Goal: Information Seeking & Learning: Learn about a topic

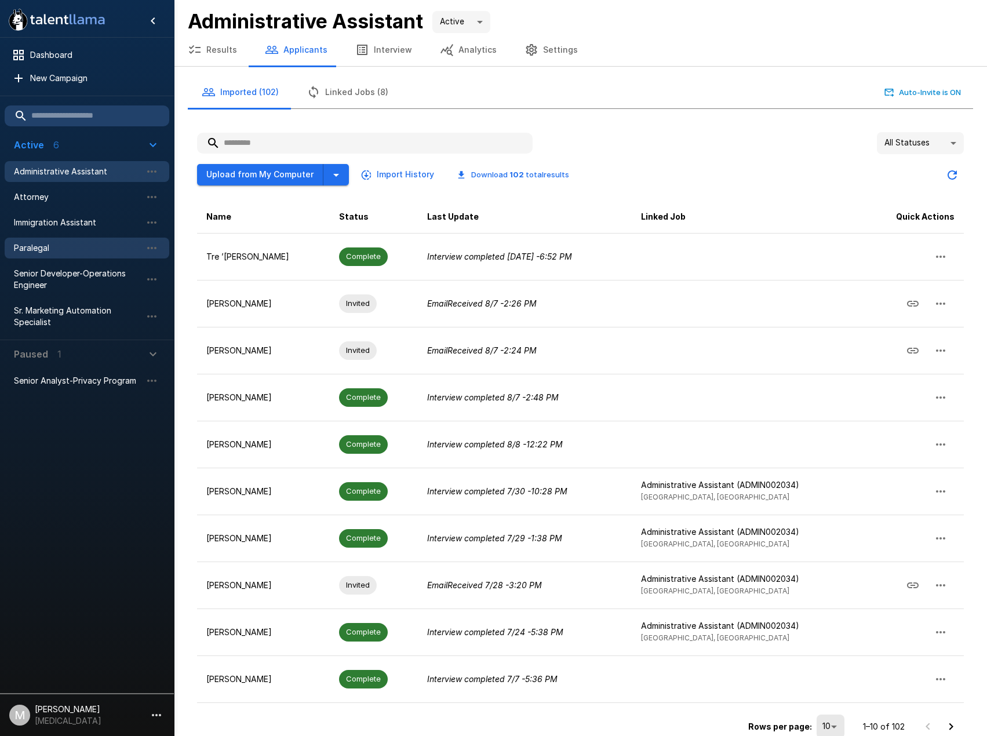
click at [37, 244] on span "Paralegal" at bounding box center [78, 248] width 128 height 12
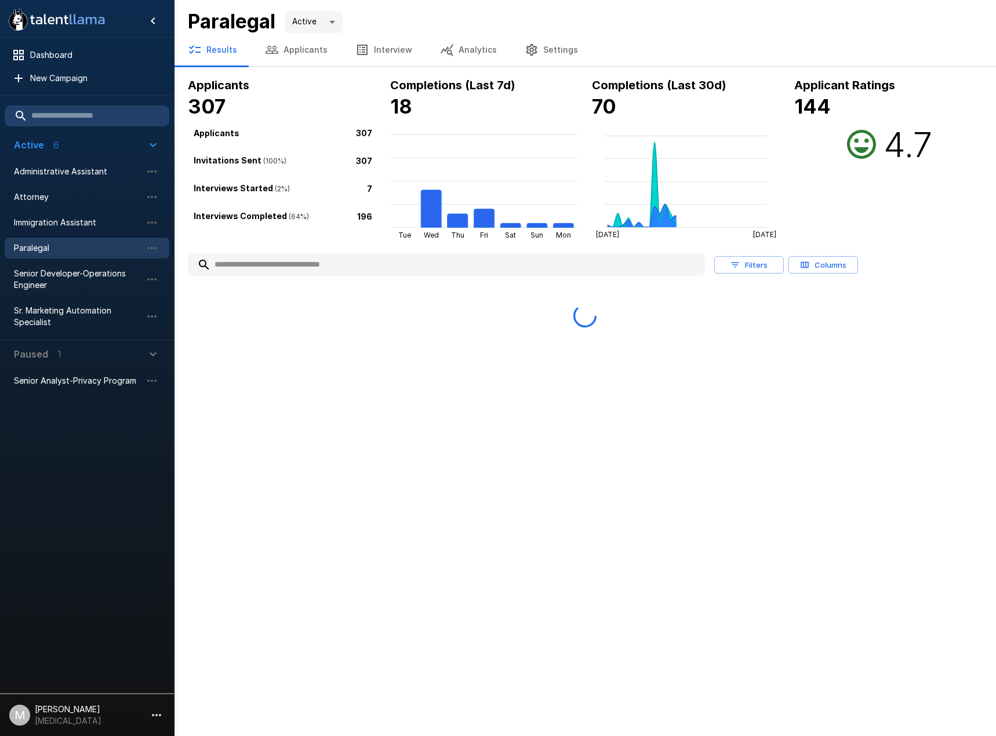
click at [343, 263] on input "text" at bounding box center [446, 265] width 517 height 21
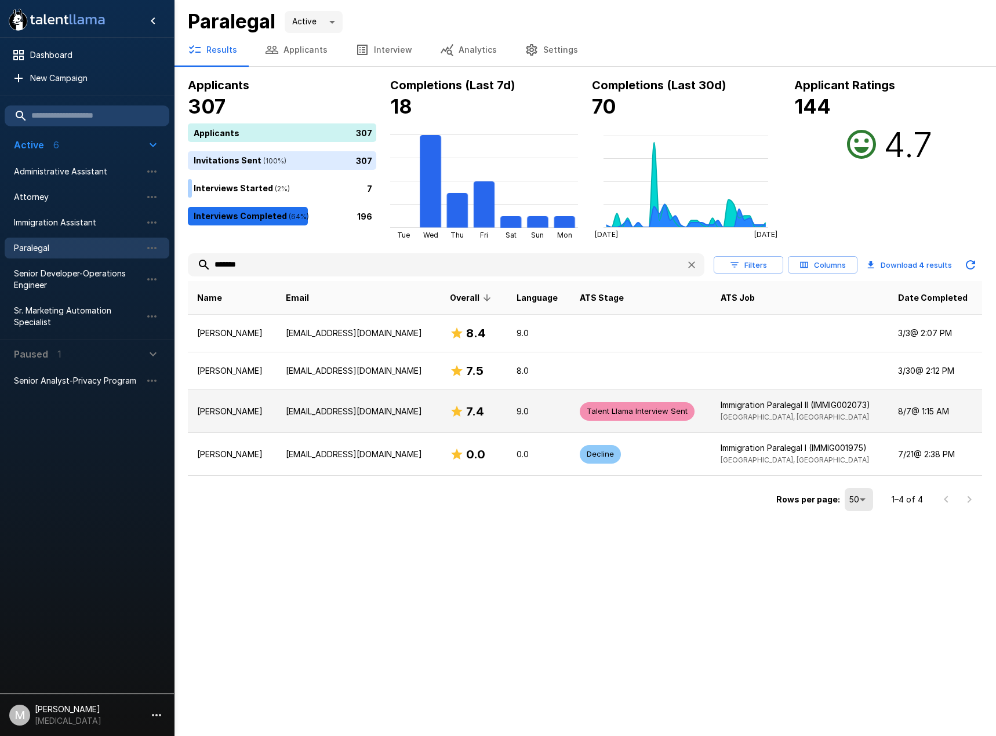
type input "*******"
click at [297, 406] on td "[EMAIL_ADDRESS][DOMAIN_NAME]" at bounding box center [358, 411] width 163 height 43
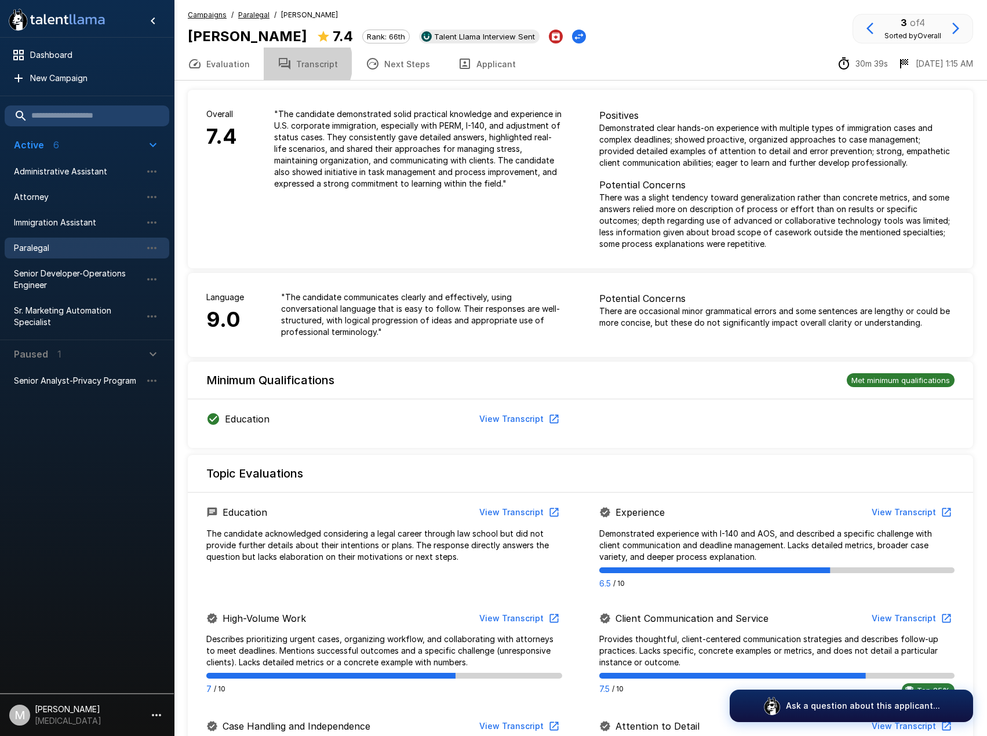
click at [297, 63] on button "Transcript" at bounding box center [308, 64] width 88 height 32
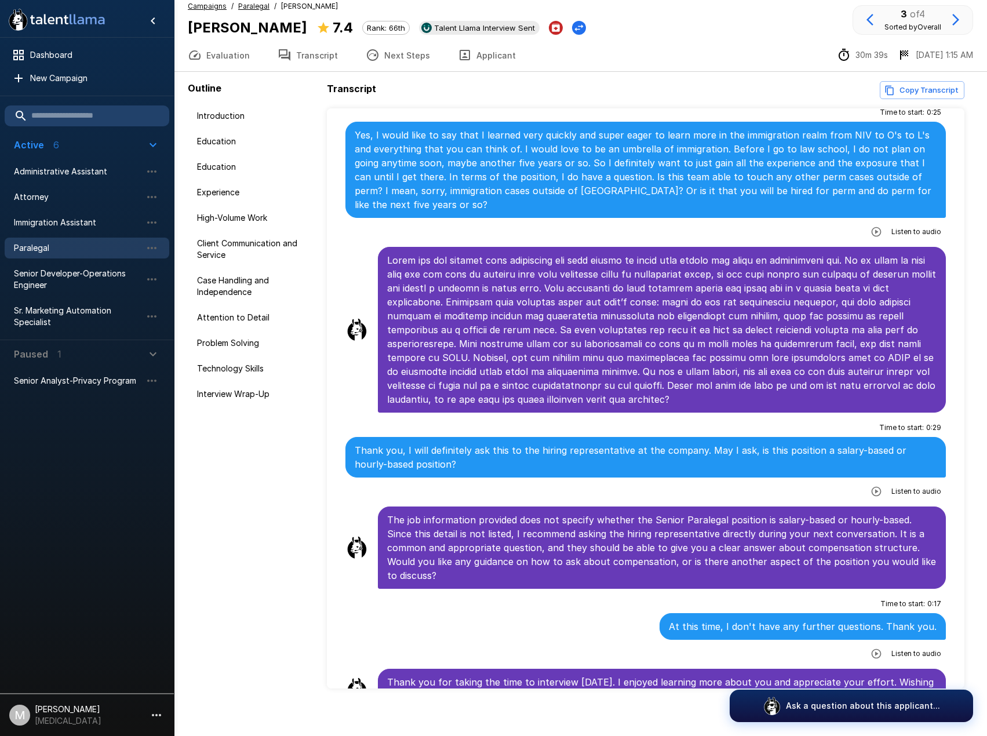
scroll to position [17, 0]
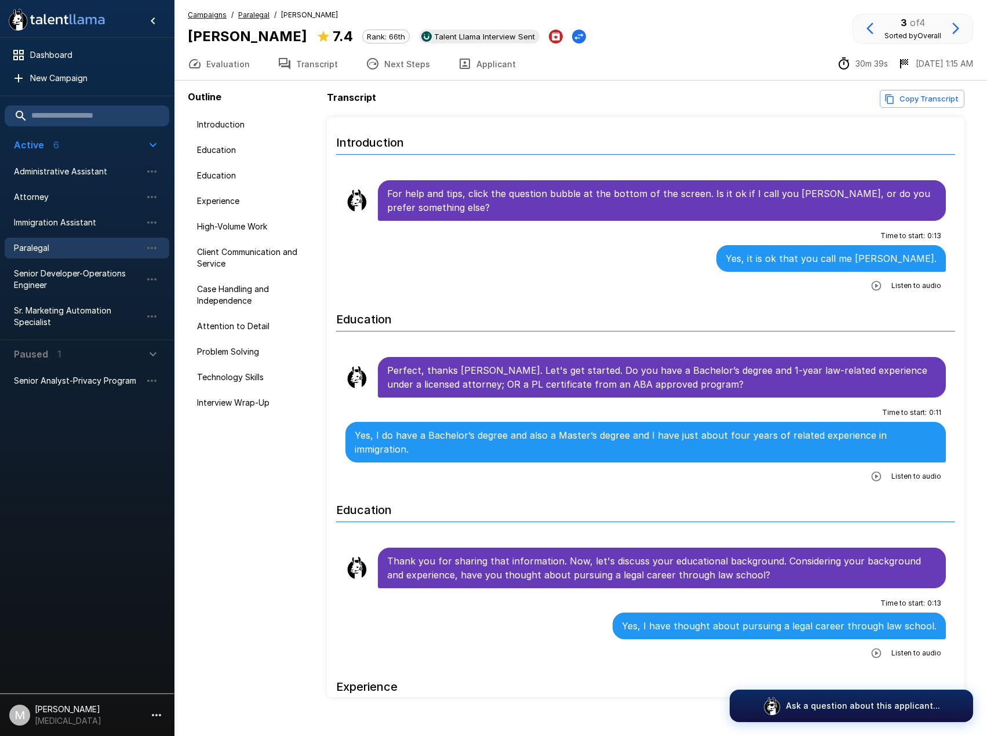
click at [410, 60] on button "Next Steps" at bounding box center [398, 64] width 92 height 32
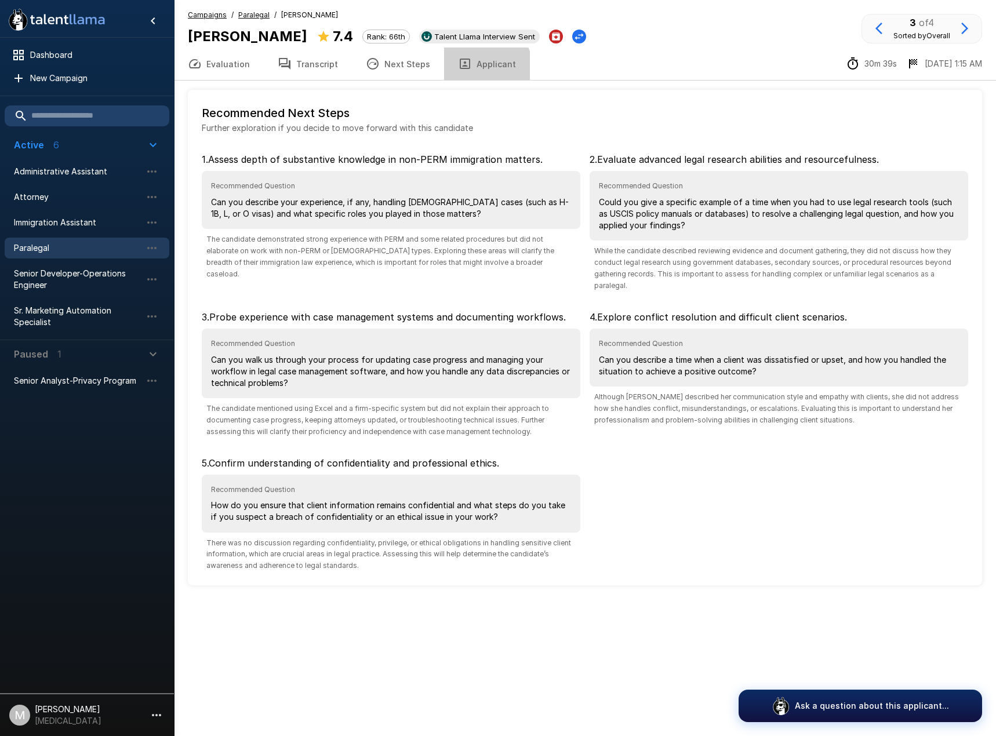
click at [473, 68] on button "Applicant" at bounding box center [487, 64] width 86 height 32
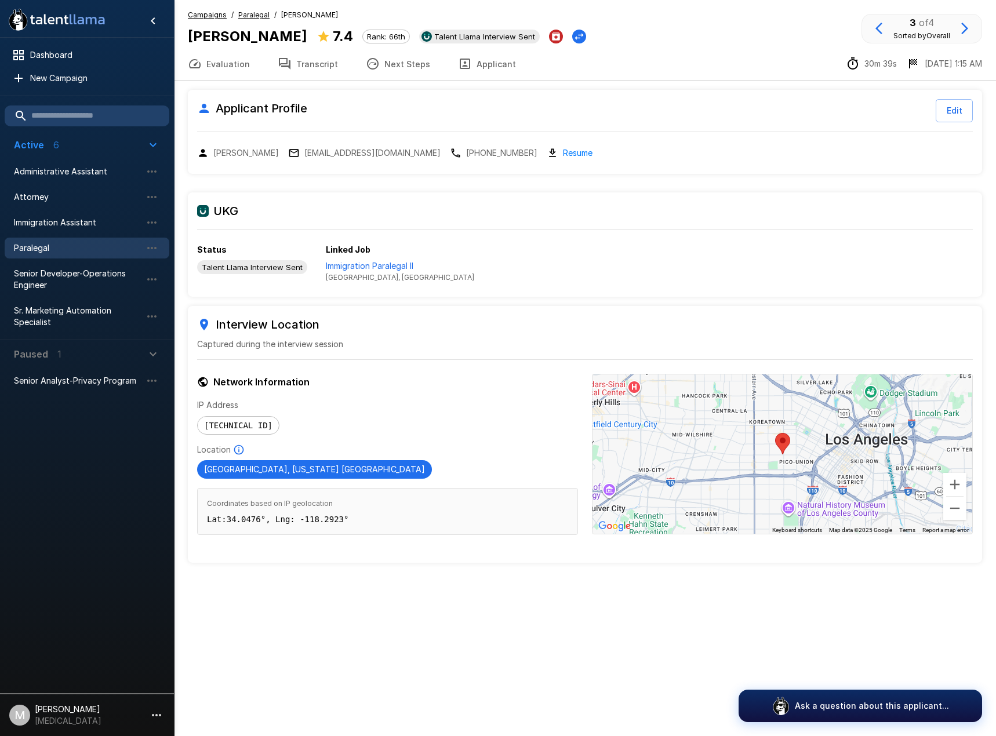
click at [428, 64] on button "Next Steps" at bounding box center [398, 64] width 92 height 32
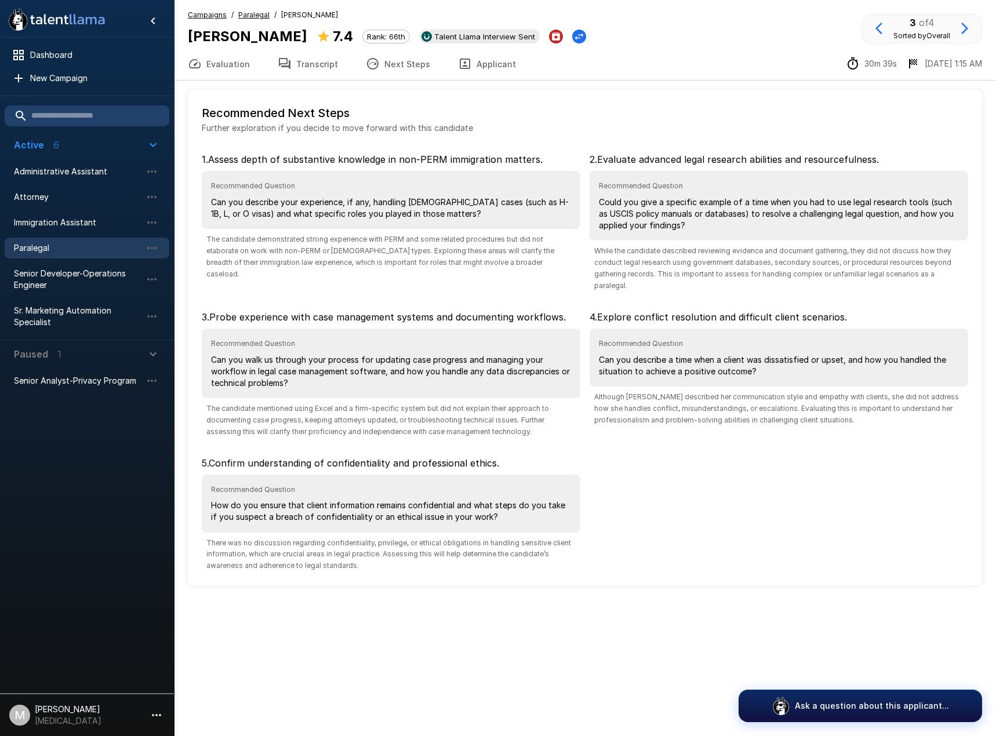
click at [307, 61] on button "Transcript" at bounding box center [308, 64] width 88 height 32
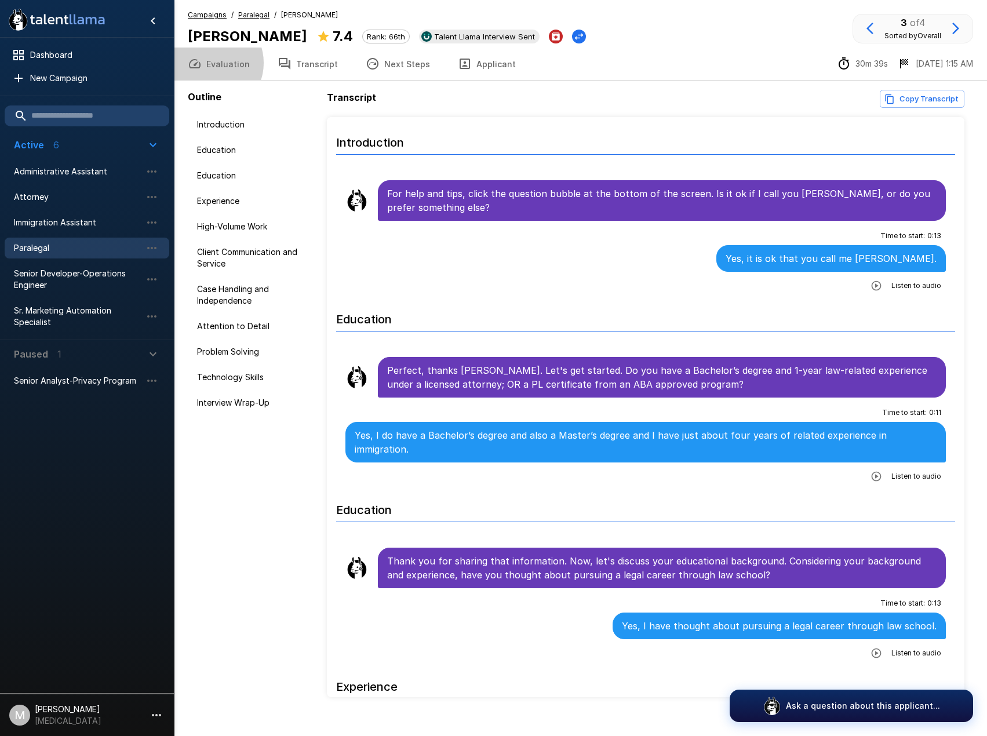
click at [211, 63] on button "Evaluation" at bounding box center [219, 64] width 90 height 32
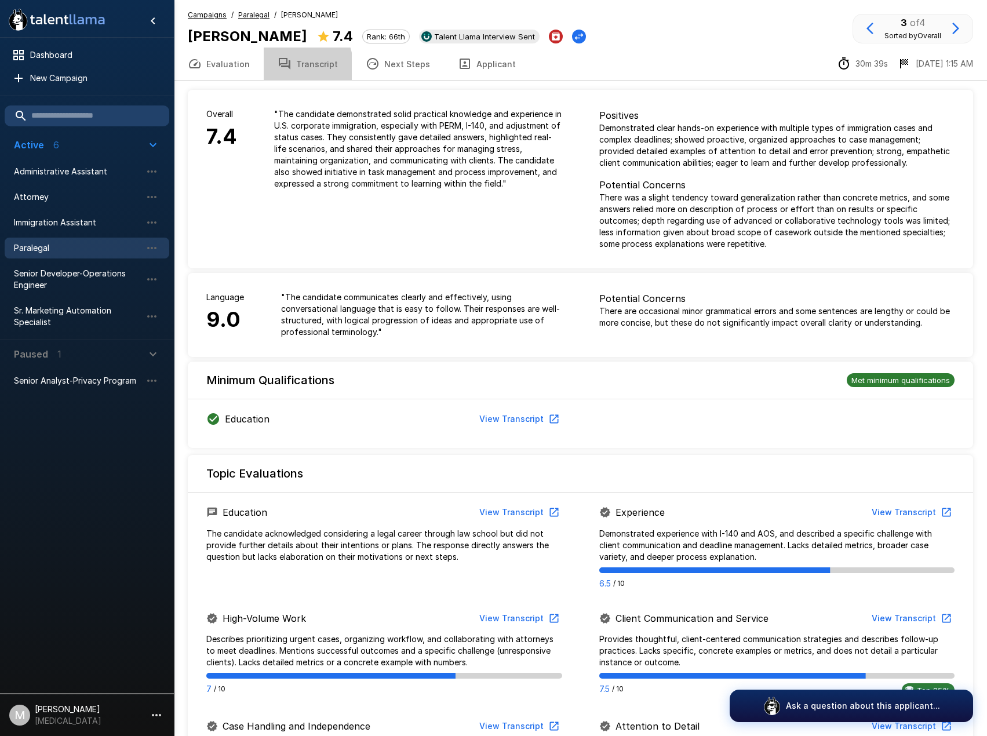
click at [281, 67] on icon "button" at bounding box center [285, 64] width 14 height 14
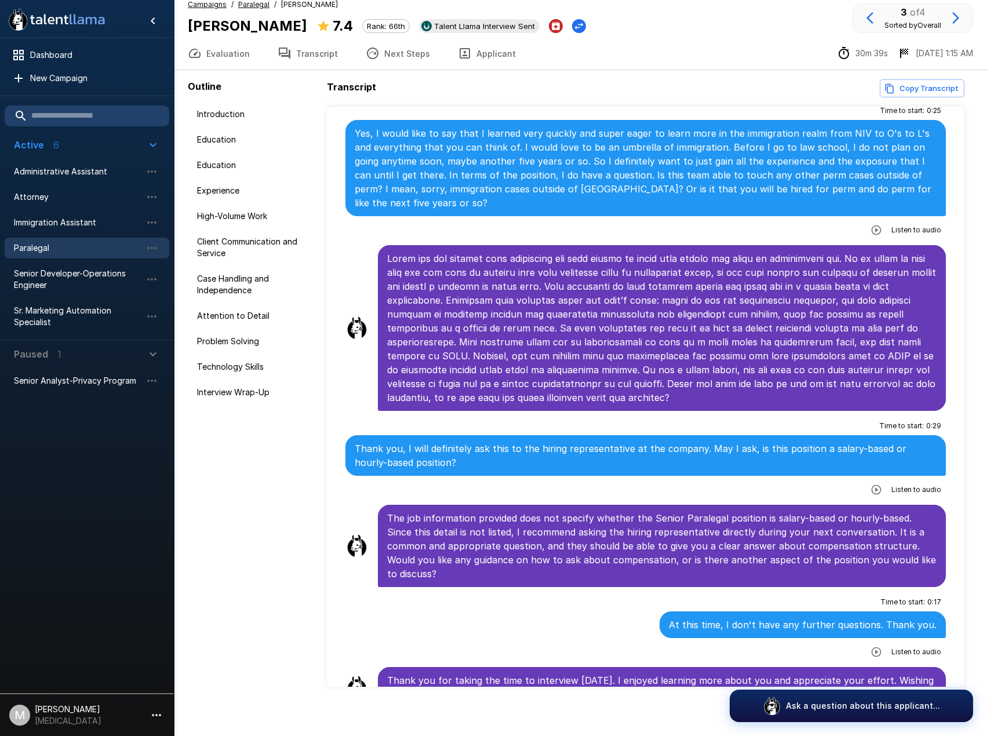
scroll to position [17, 0]
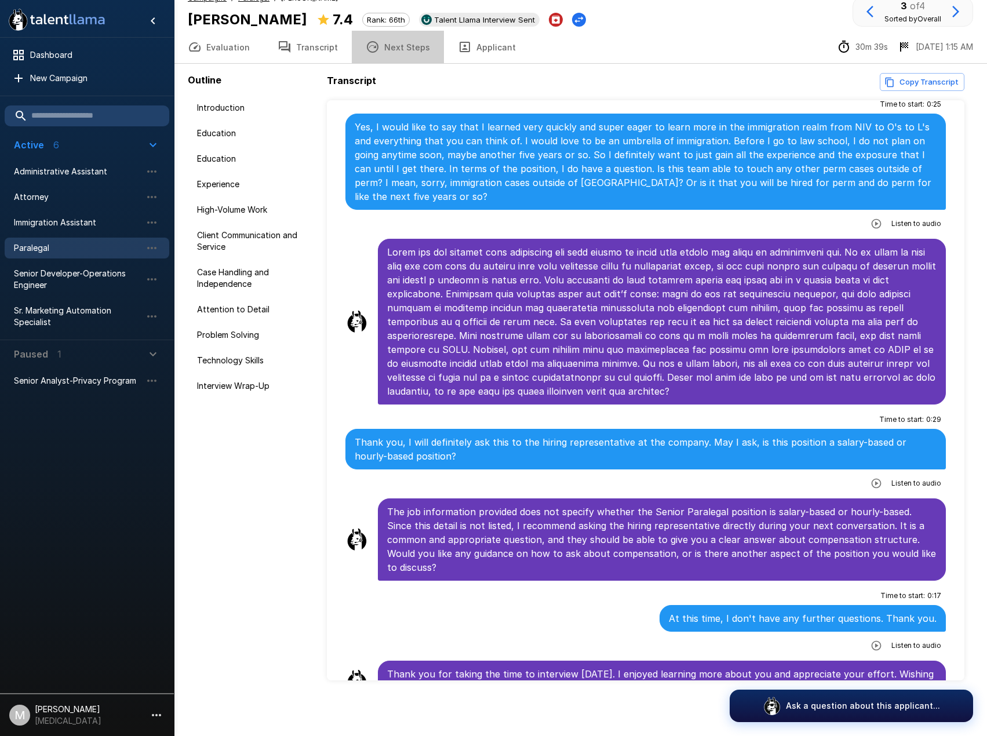
click at [426, 47] on button "Next Steps" at bounding box center [398, 47] width 92 height 32
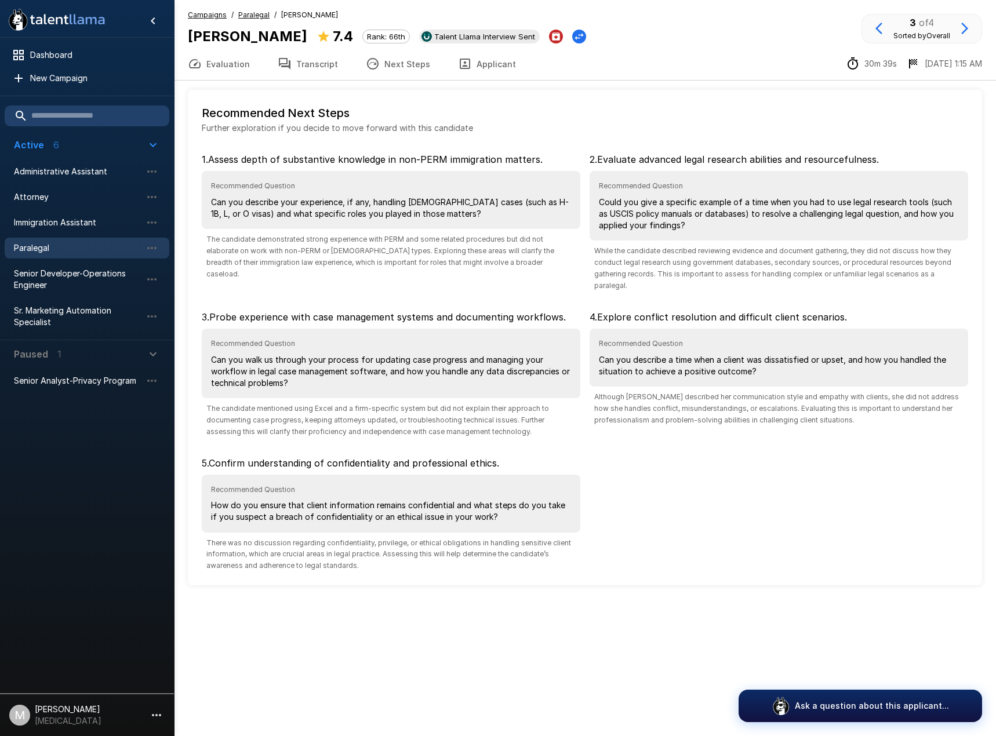
click at [237, 74] on button "Evaluation" at bounding box center [219, 64] width 90 height 32
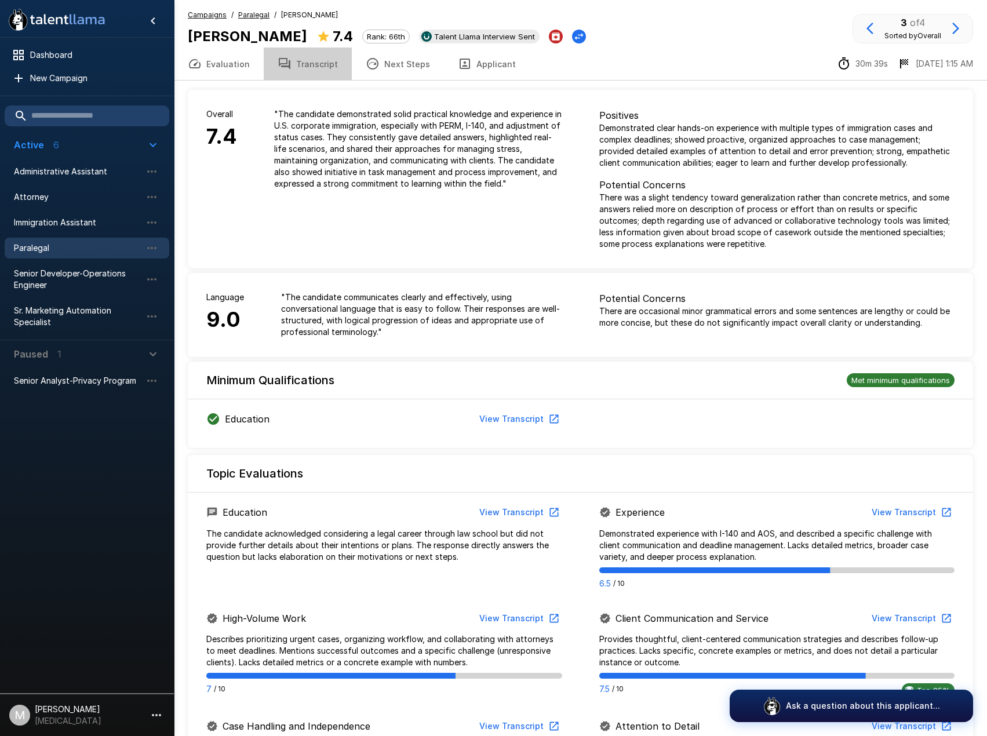
click at [328, 63] on button "Transcript" at bounding box center [308, 64] width 88 height 32
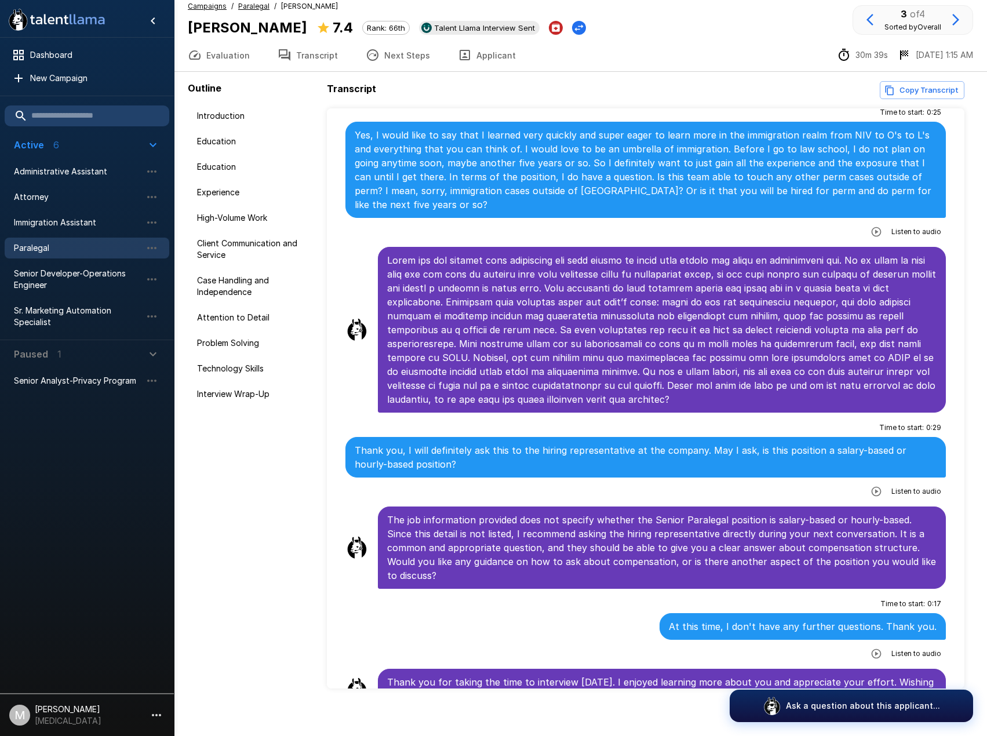
scroll to position [17, 0]
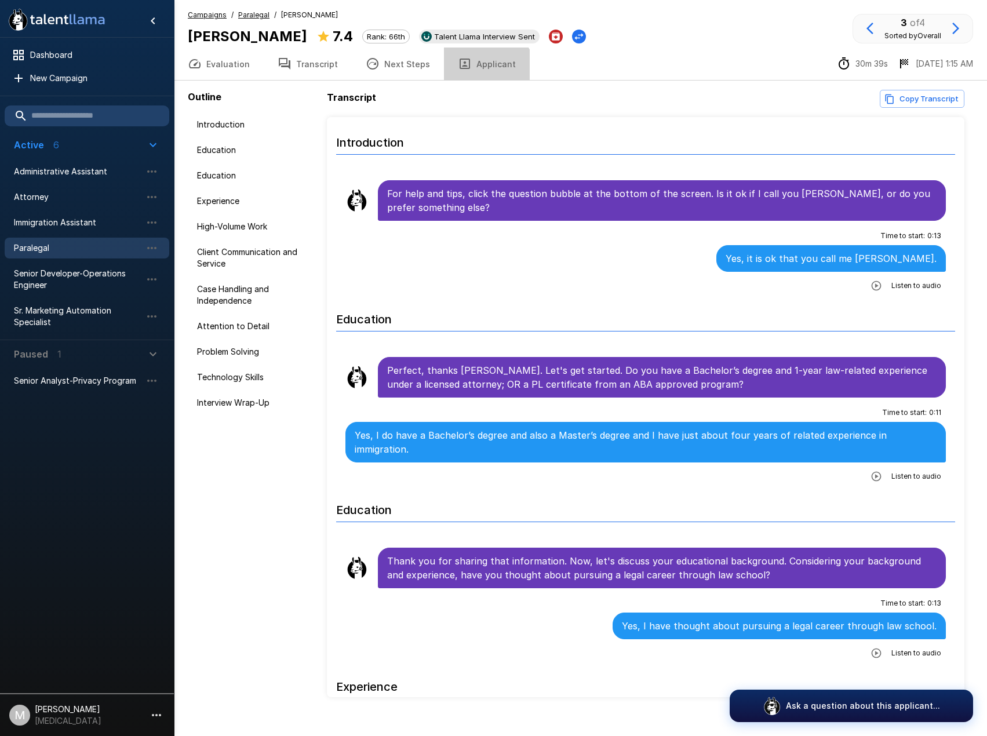
click at [477, 74] on button "Applicant" at bounding box center [487, 64] width 86 height 32
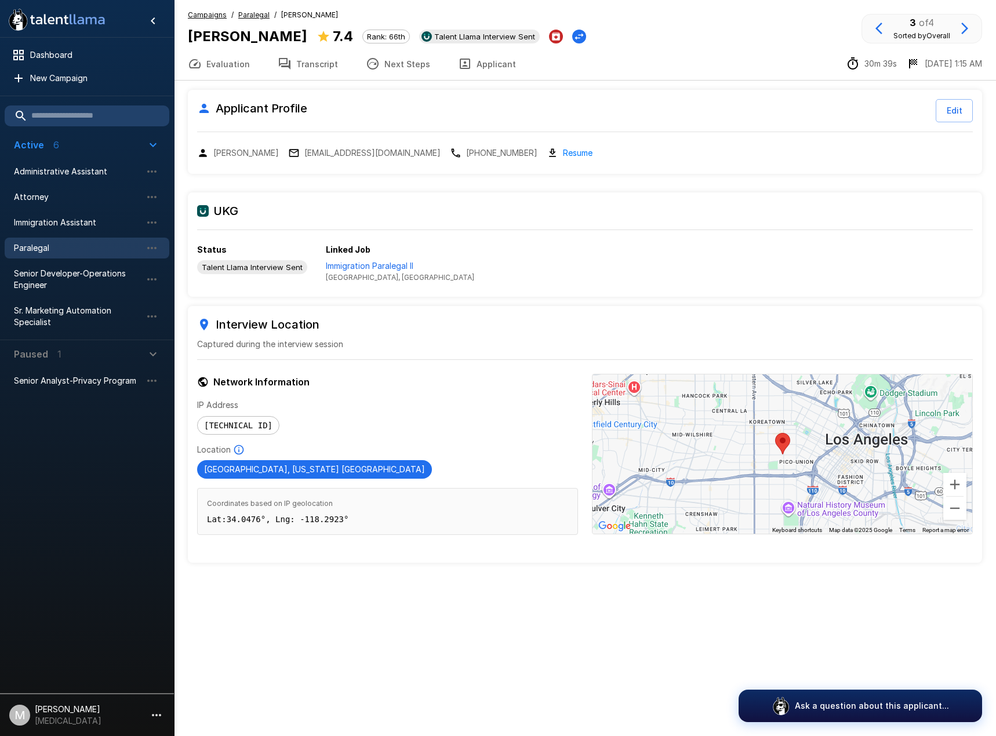
drag, startPoint x: 470, startPoint y: 558, endPoint x: 451, endPoint y: 511, distance: 50.5
click at [468, 556] on div "Interview Location Captured during the interview session Network Information IP…" at bounding box center [585, 434] width 794 height 257
click at [318, 67] on button "Transcript" at bounding box center [308, 64] width 88 height 32
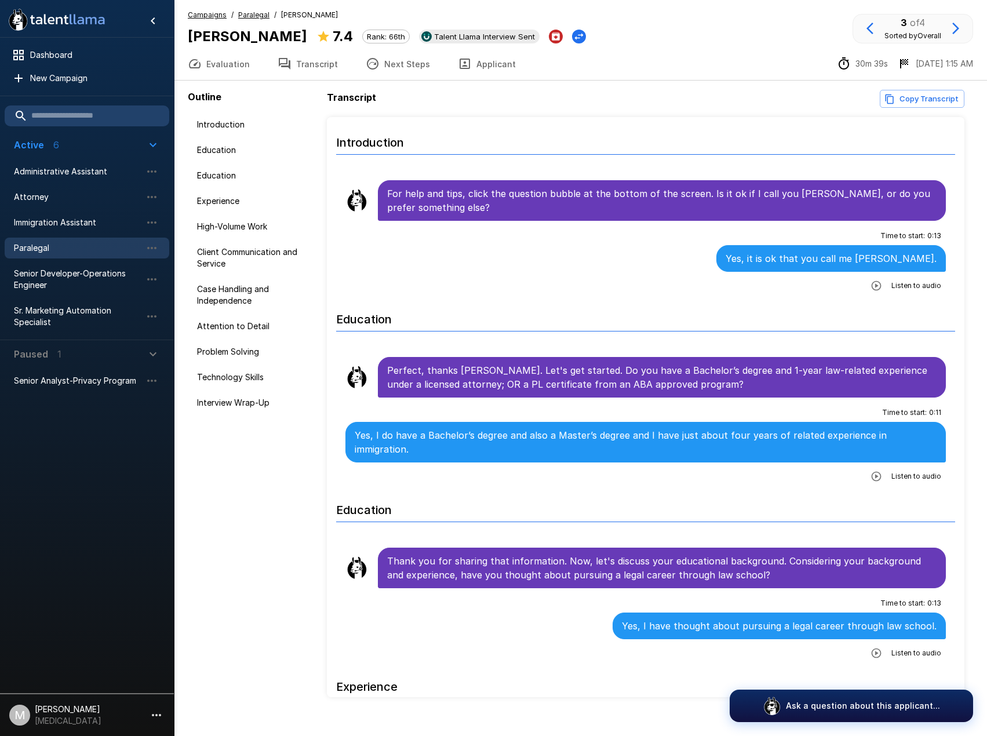
drag, startPoint x: 220, startPoint y: 508, endPoint x: 508, endPoint y: 143, distance: 464.9
click at [221, 507] on div "Outline Introduction Education Education Experience High-Volume Work Client Com…" at bounding box center [257, 394] width 139 height 608
click at [490, 59] on button "Applicant" at bounding box center [487, 64] width 86 height 32
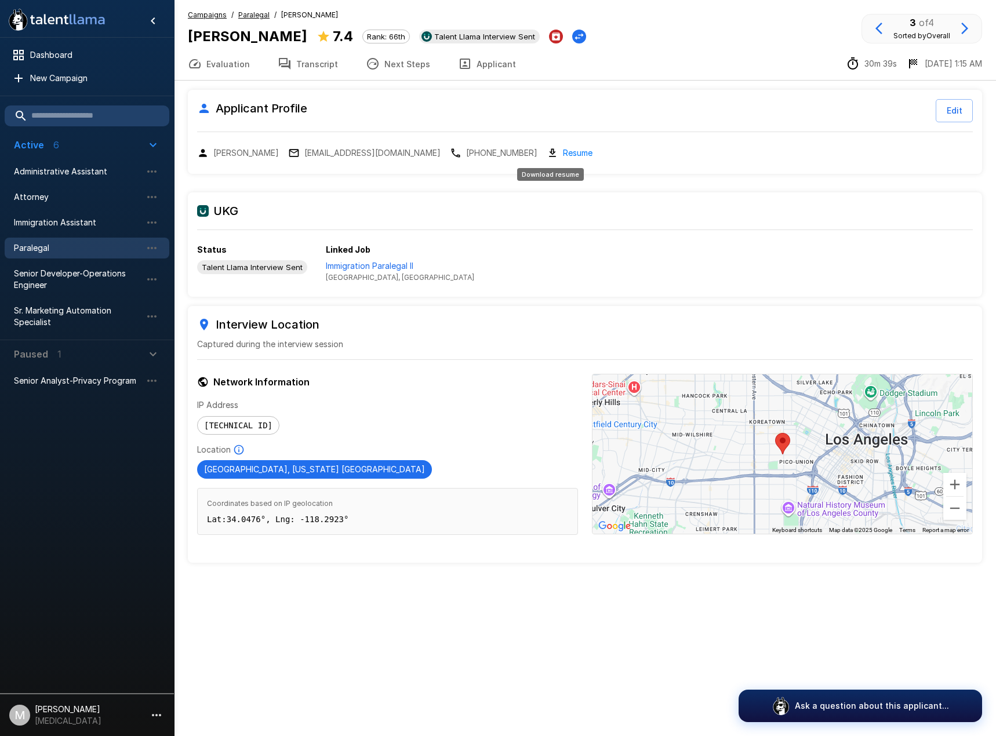
click at [567, 153] on link "Resume" at bounding box center [578, 152] width 30 height 13
click at [290, 67] on button "Transcript" at bounding box center [308, 64] width 88 height 32
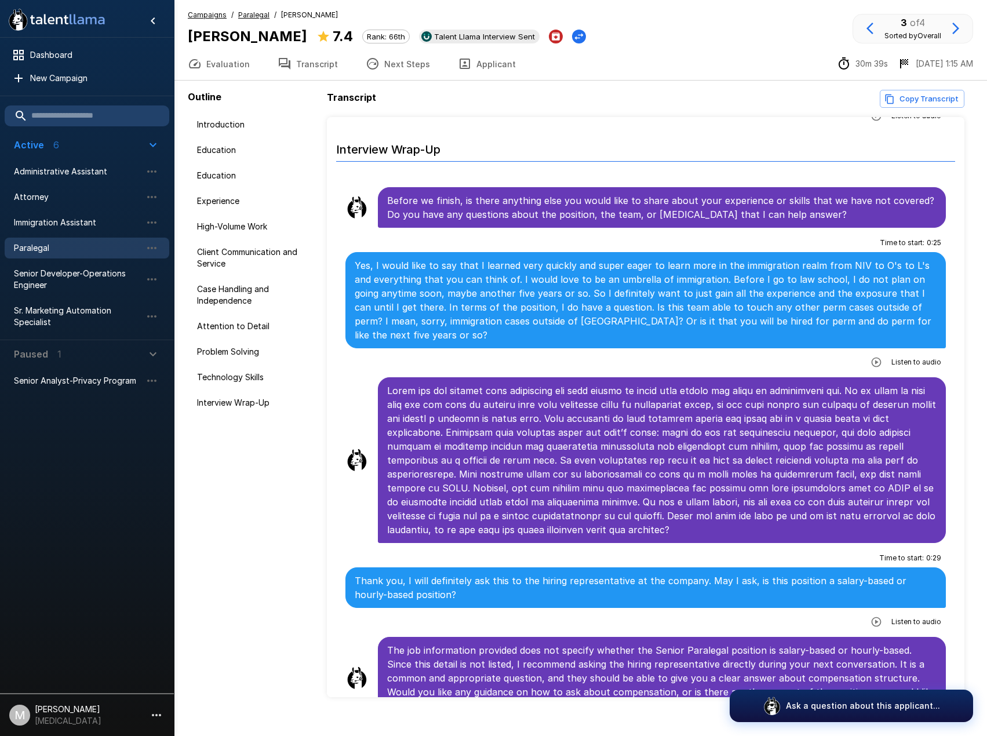
scroll to position [3831, 0]
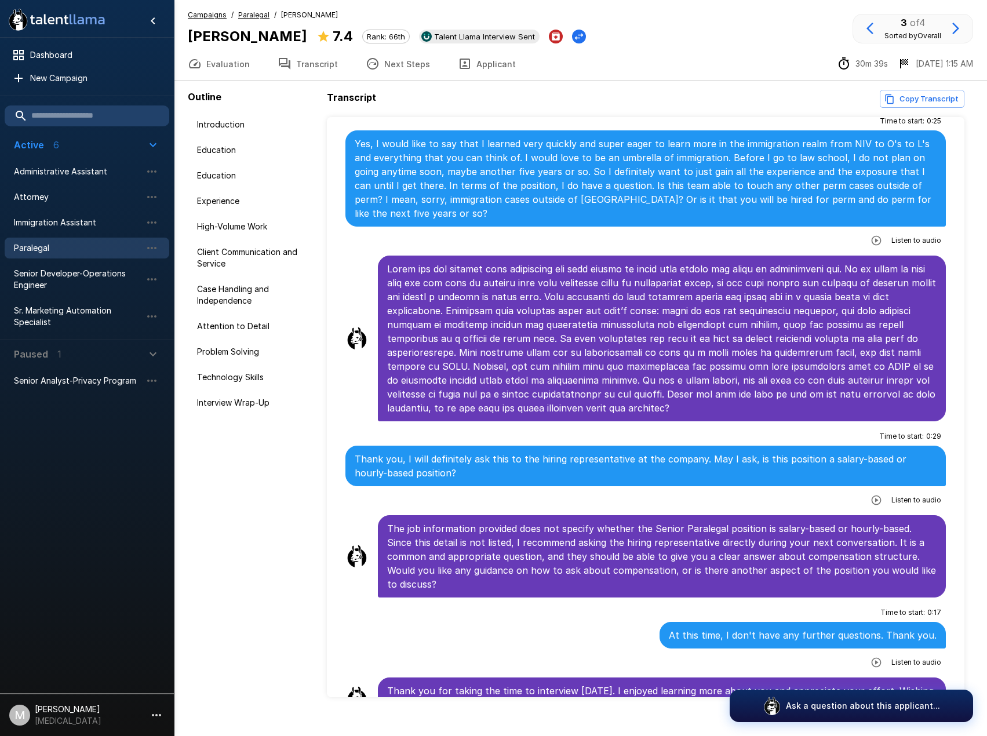
click at [473, 60] on button "Applicant" at bounding box center [487, 64] width 86 height 32
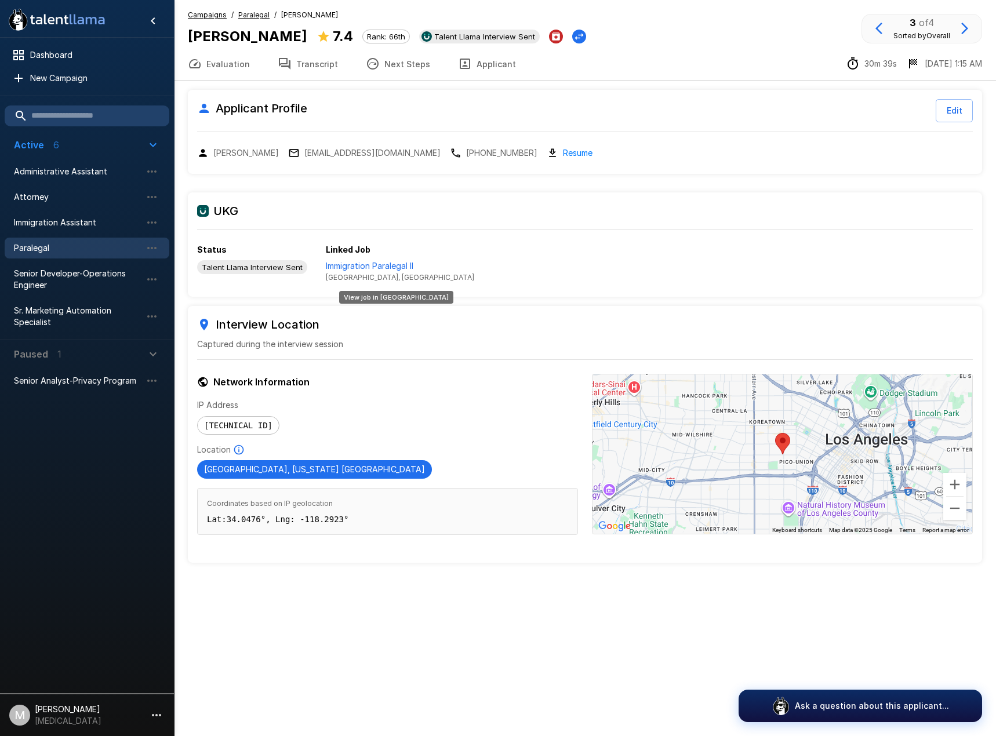
click at [347, 272] on span "[GEOGRAPHIC_DATA], [GEOGRAPHIC_DATA]" at bounding box center [400, 278] width 148 height 12
click at [351, 269] on p "Immigration Paralegal II" at bounding box center [400, 266] width 148 height 12
click at [321, 65] on button "Transcript" at bounding box center [308, 64] width 88 height 32
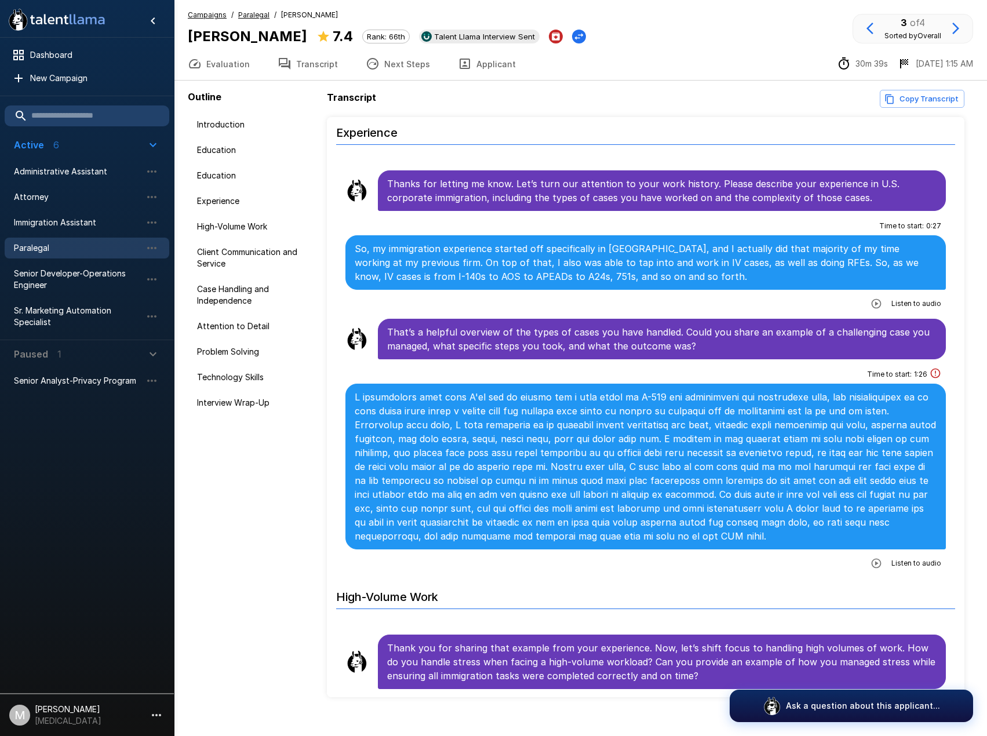
scroll to position [580, 0]
